Goal: Information Seeking & Learning: Learn about a topic

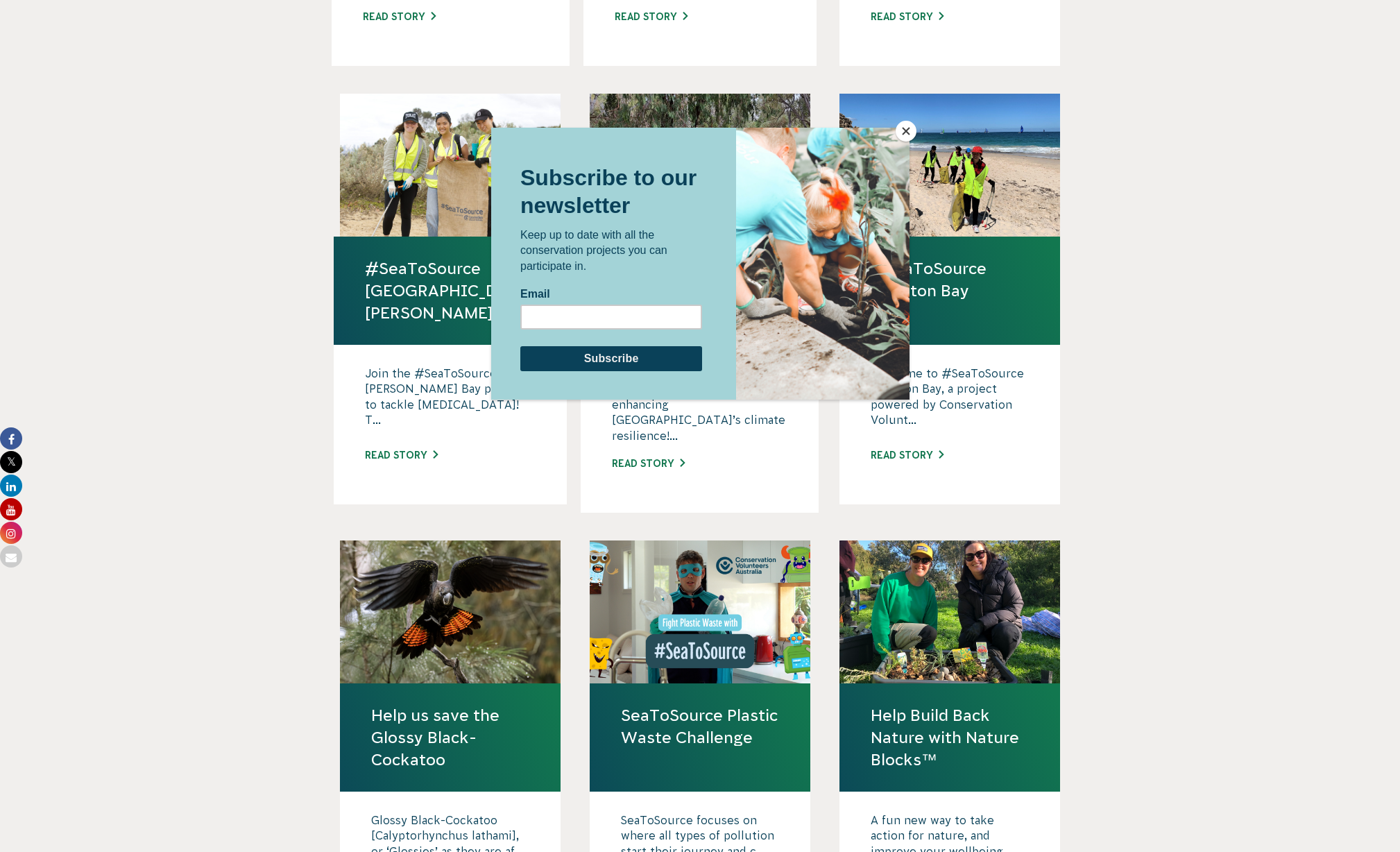
scroll to position [804, 1]
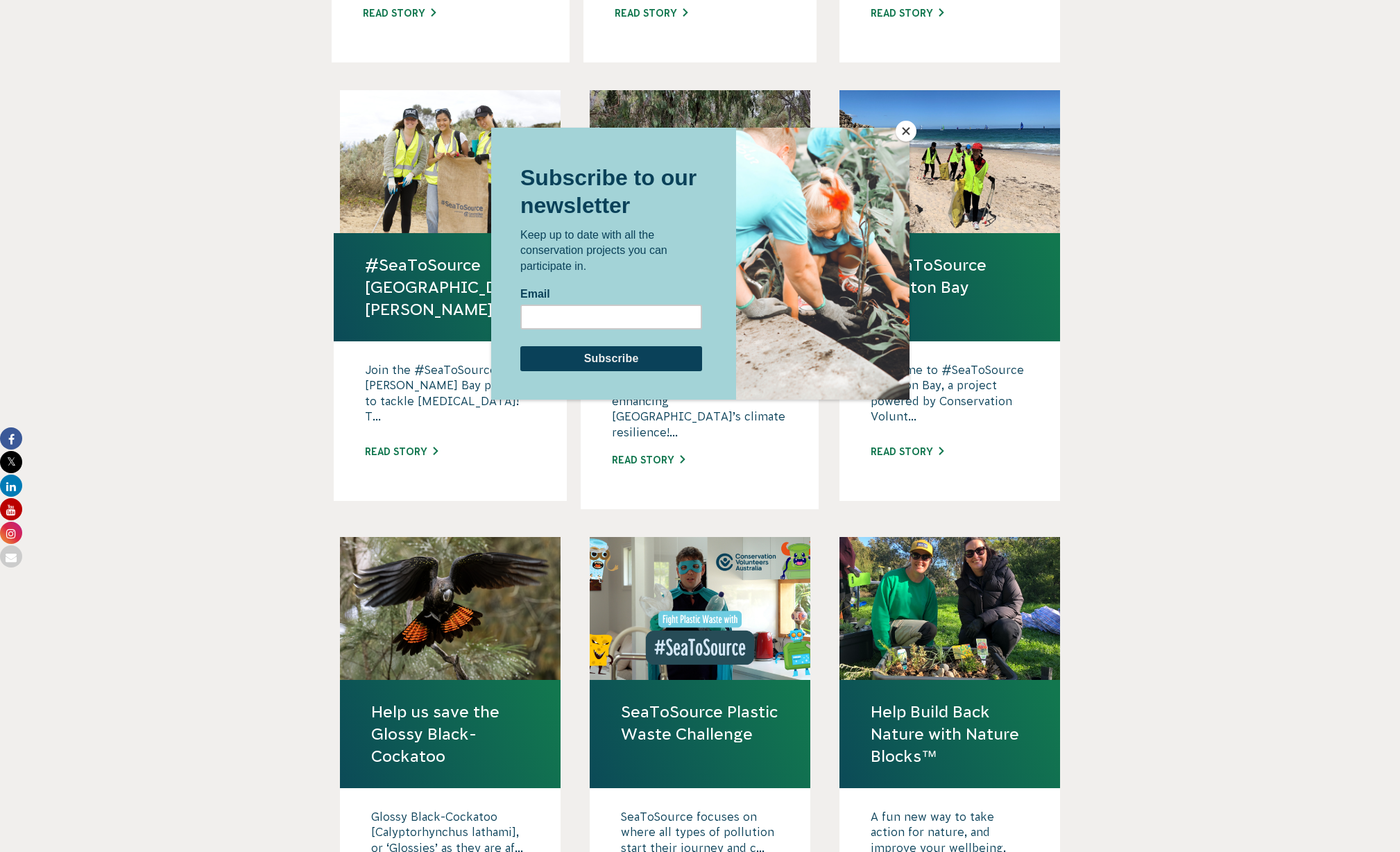
click at [908, 132] on button "Close" at bounding box center [907, 131] width 21 height 21
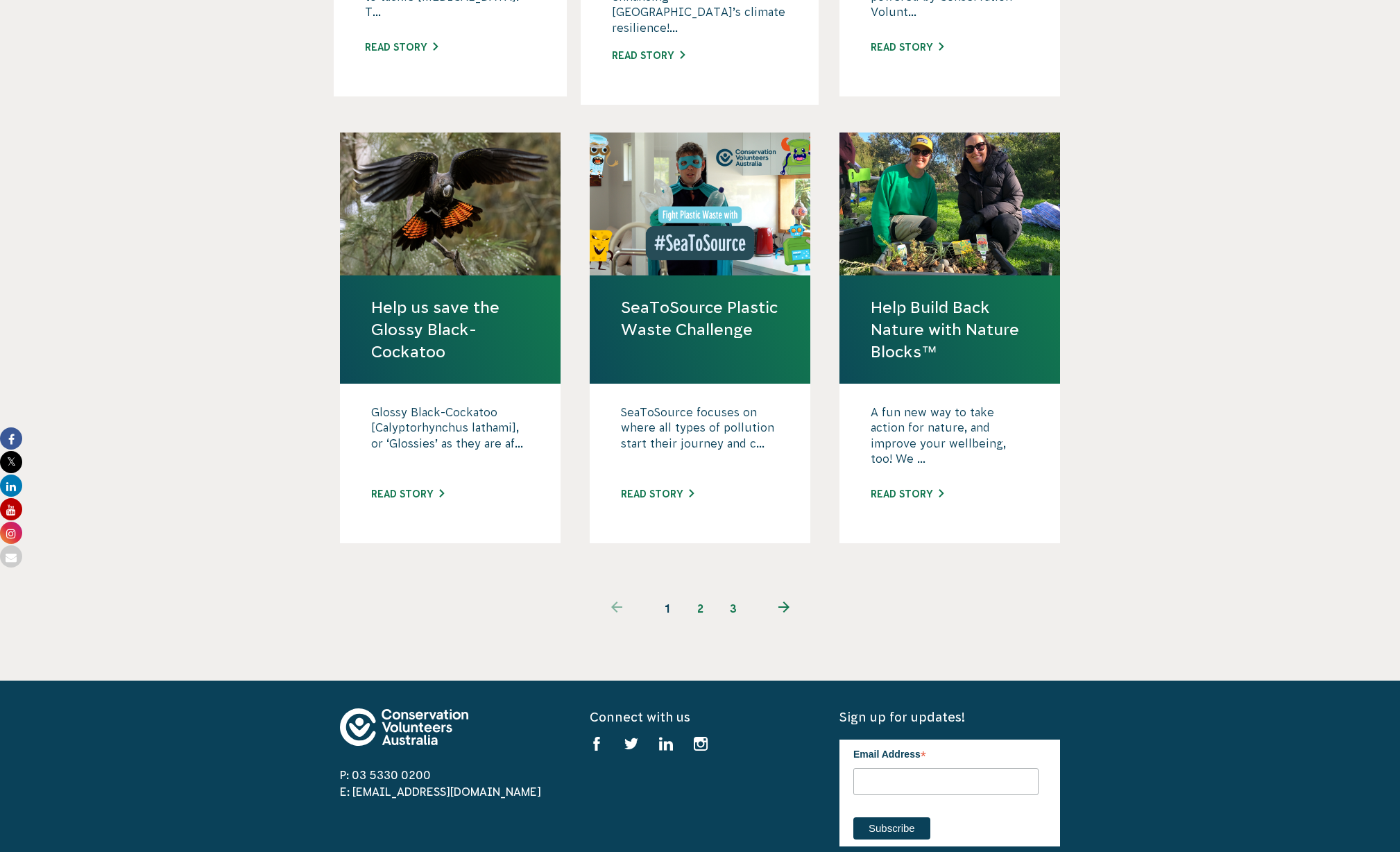
scroll to position [1210, 0]
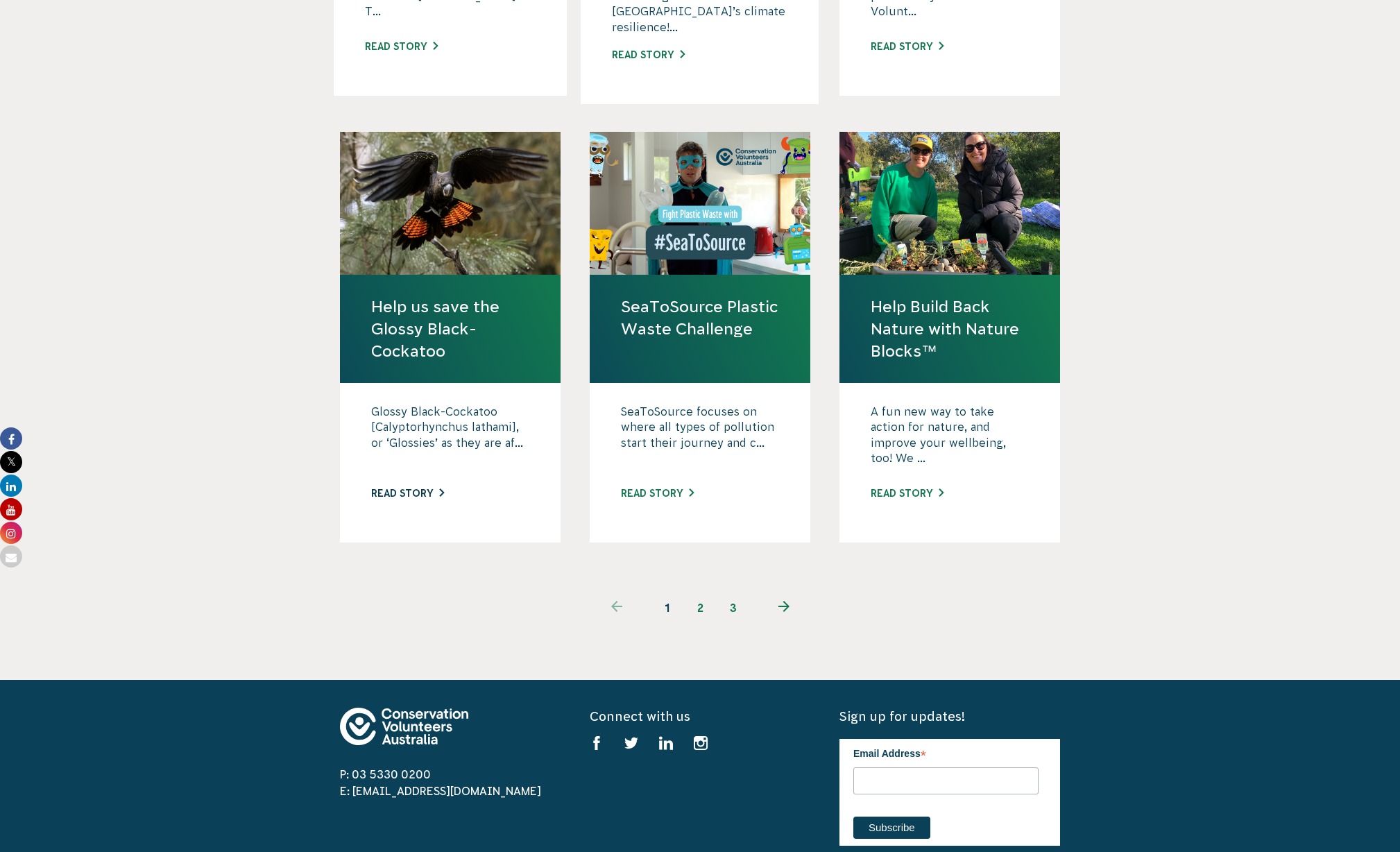
click at [402, 488] on link "Read story" at bounding box center [407, 493] width 73 height 11
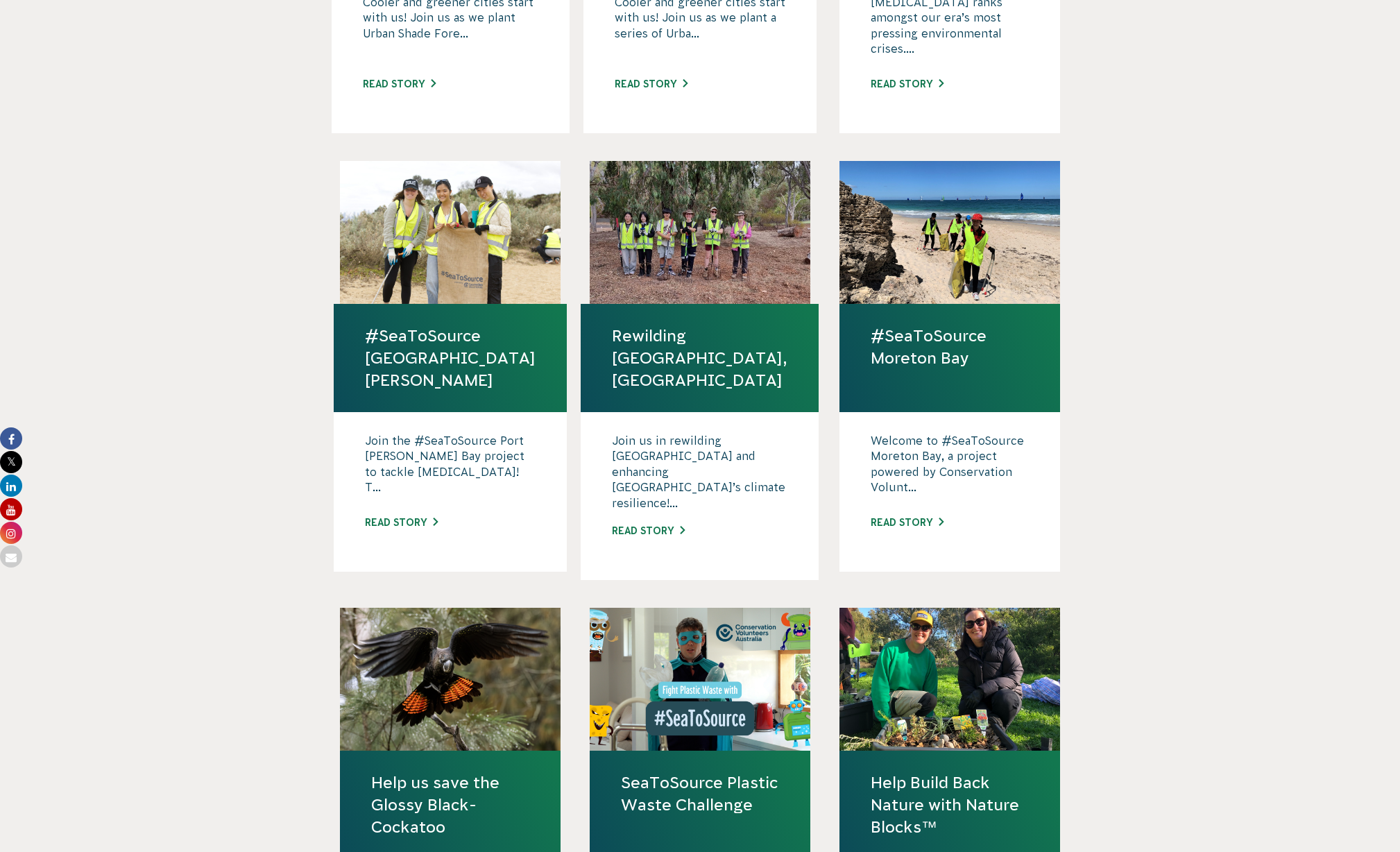
scroll to position [733, 0]
click at [648, 526] on link "Read story" at bounding box center [649, 532] width 73 height 11
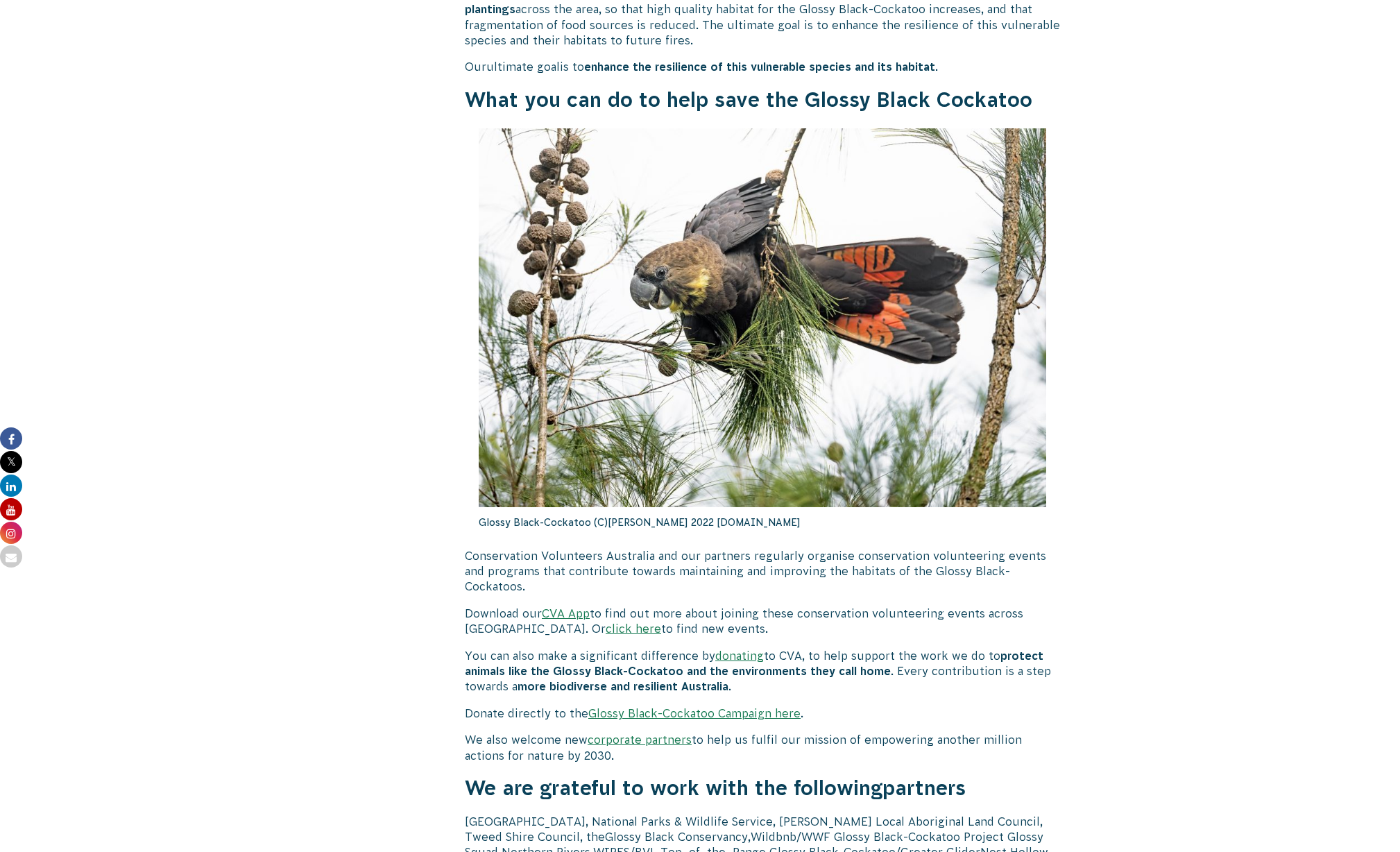
scroll to position [3815, 0]
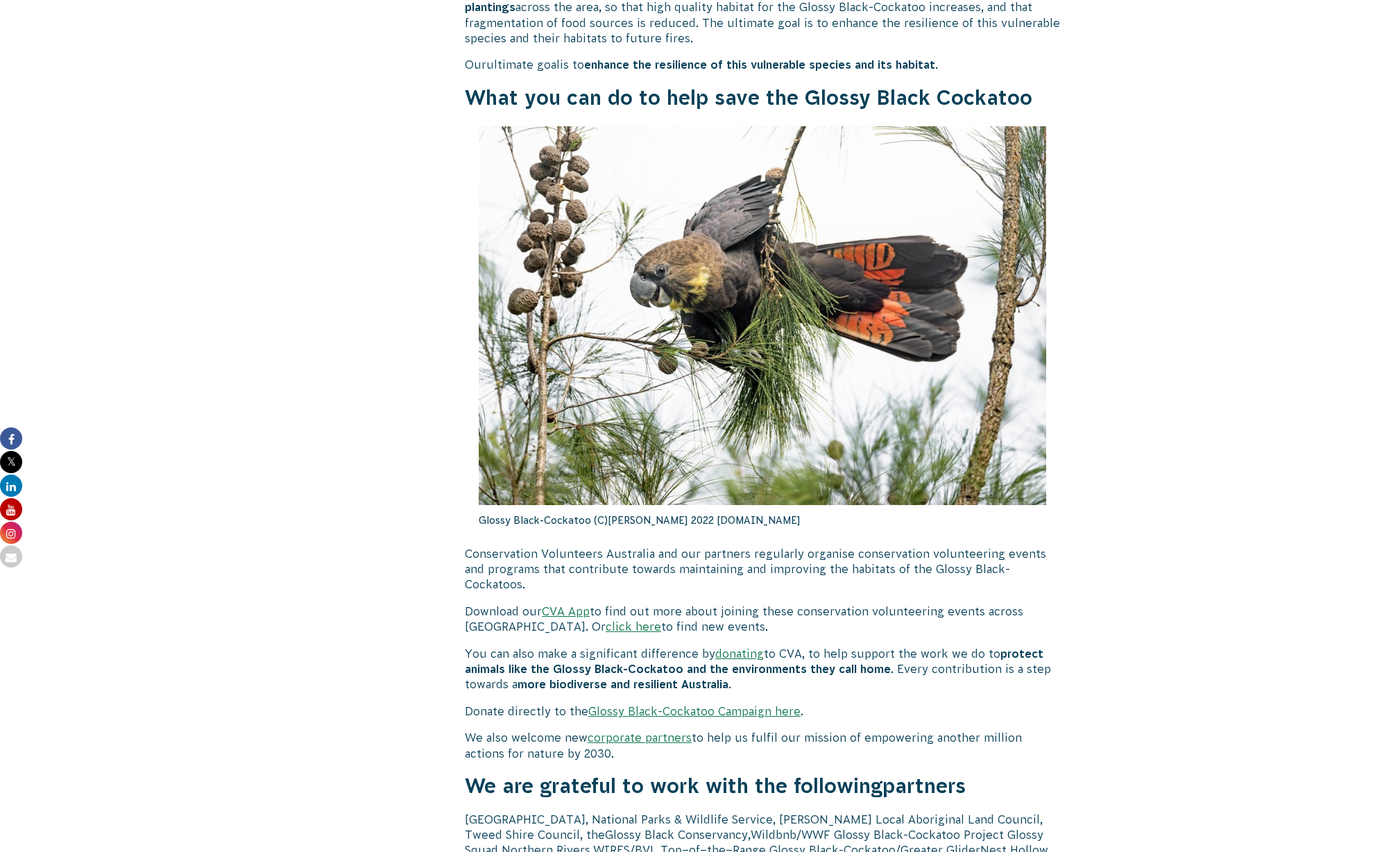
click at [581, 605] on link "CVA App" at bounding box center [565, 611] width 48 height 12
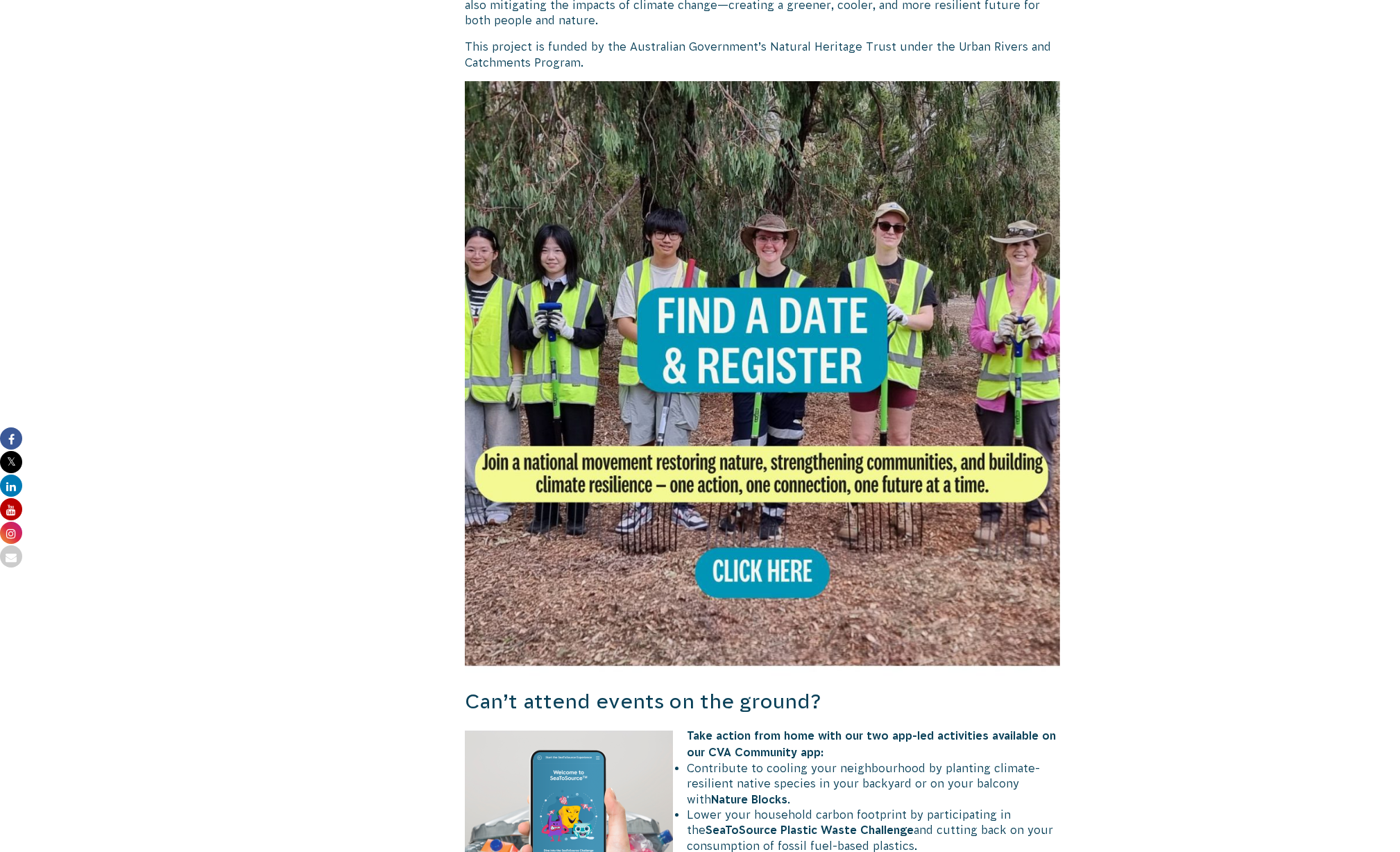
scroll to position [755, 0]
click at [755, 503] on img at bounding box center [763, 379] width 596 height 596
